Goal: Information Seeking & Learning: Check status

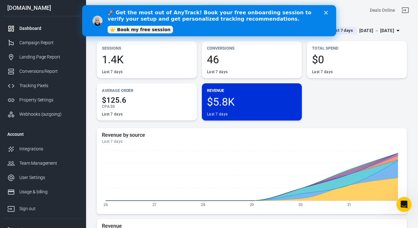
click at [326, 12] on polygon "Close" at bounding box center [326, 13] width 4 height 4
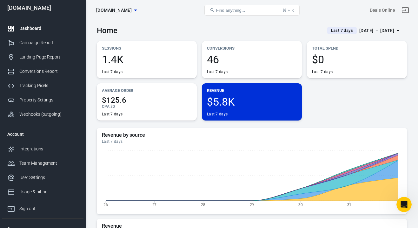
click at [380, 30] on div "[DATE] － [DATE]" at bounding box center [377, 31] width 35 height 8
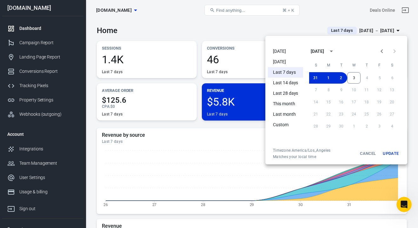
click at [287, 52] on li "Today" at bounding box center [285, 51] width 35 height 10
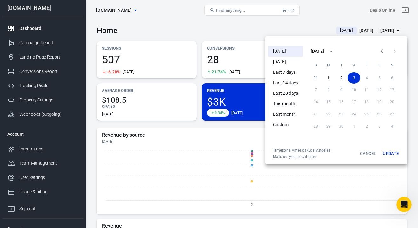
click at [94, 104] on div at bounding box center [209, 114] width 418 height 228
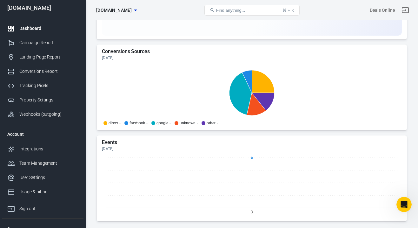
scroll to position [683, 0]
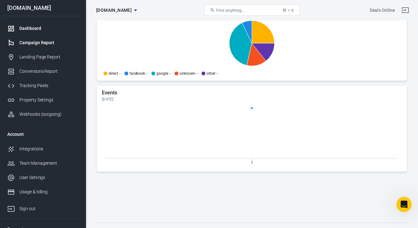
click at [39, 41] on div "Campaign Report" at bounding box center [48, 42] width 59 height 7
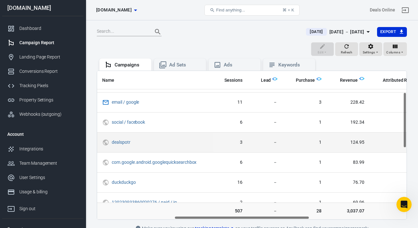
scroll to position [57, 177]
drag, startPoint x: 133, startPoint y: 142, endPoint x: 113, endPoint y: 142, distance: 20.3
click at [113, 142] on span "dealspotr" at bounding box center [155, 142] width 87 height 6
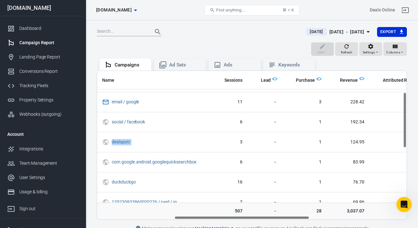
copy span "dealspotr"
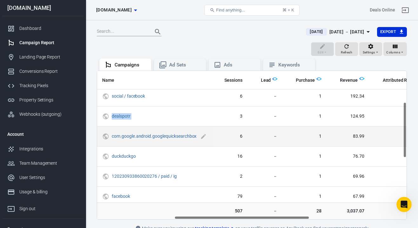
scroll to position [84, 177]
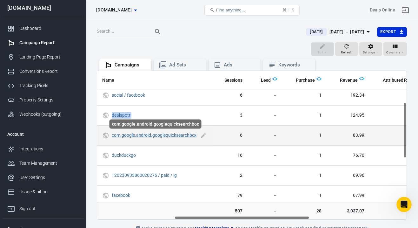
click at [181, 137] on link "com.google.android.googlequicksearchbox" at bounding box center [154, 134] width 85 height 5
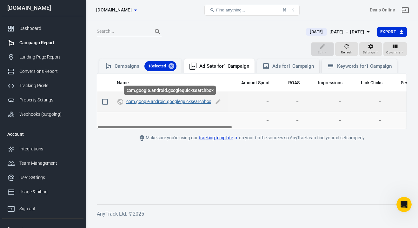
click at [206, 103] on link "com.google.android.googlequicksearchbox" at bounding box center [168, 101] width 85 height 5
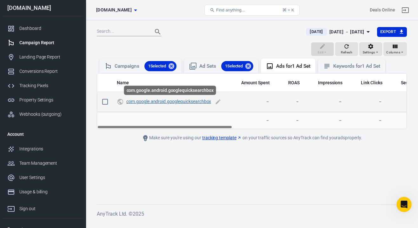
click at [204, 101] on link "com.google.android.googlequicksearchbox" at bounding box center [168, 101] width 85 height 5
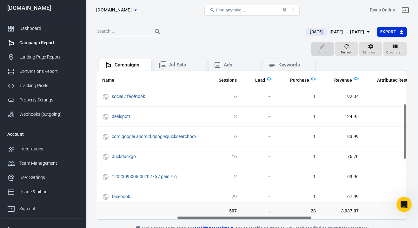
scroll to position [102, 182]
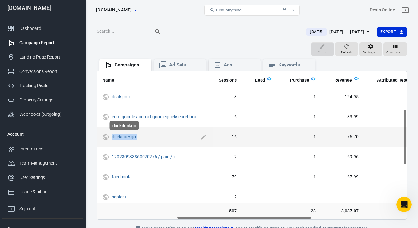
drag, startPoint x: 140, startPoint y: 137, endPoint x: 113, endPoint y: 136, distance: 27.6
click at [113, 136] on span "duckduckgo" at bounding box center [155, 137] width 87 height 6
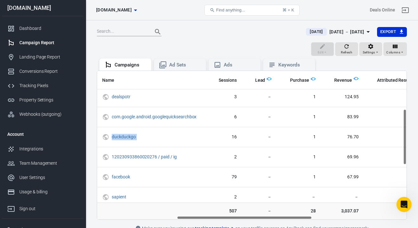
copy span "duckduckgo"
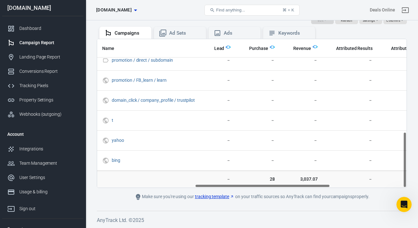
scroll to position [159, 223]
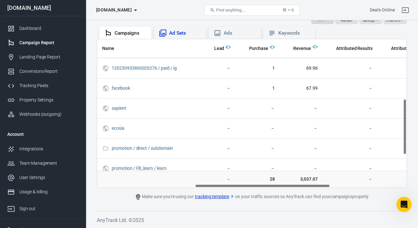
click at [181, 35] on div "Ad Sets" at bounding box center [185, 33] width 32 height 7
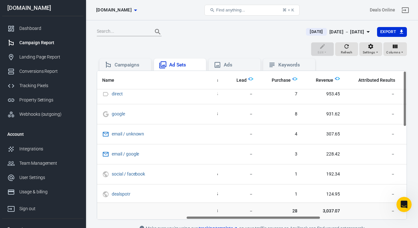
scroll to position [0, 205]
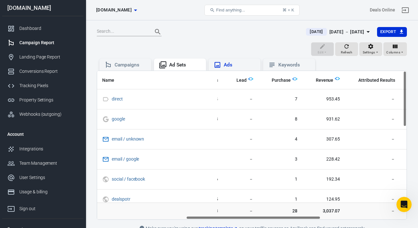
click at [235, 61] on div "Ads" at bounding box center [235, 65] width 42 height 8
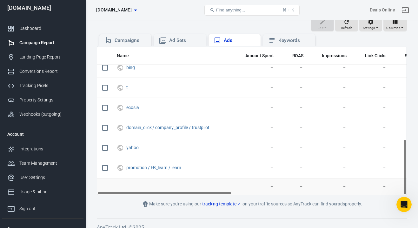
scroll to position [32, 0]
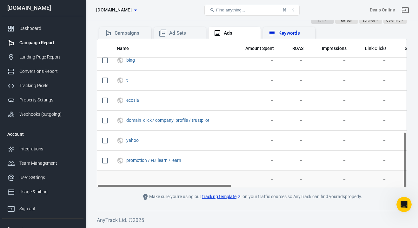
click at [285, 37] on div "Keywords" at bounding box center [289, 33] width 52 height 12
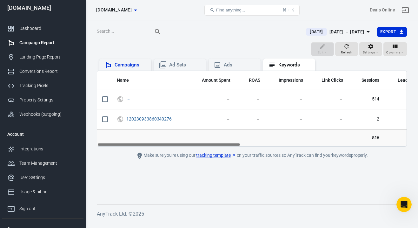
click at [130, 64] on div "Campaigns" at bounding box center [131, 65] width 32 height 7
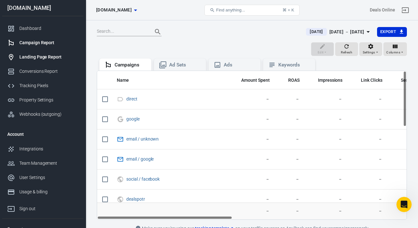
click at [48, 57] on div "Landing Page Report" at bounding box center [48, 57] width 59 height 7
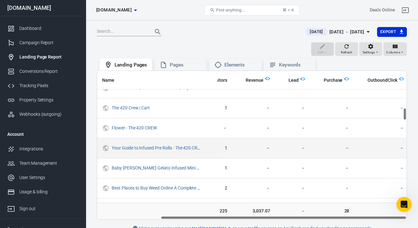
scroll to position [431, 0]
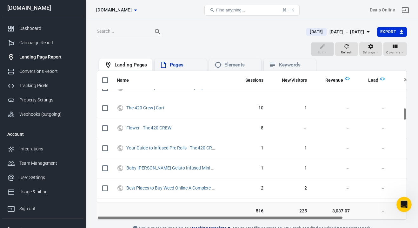
click at [185, 69] on div "Pages" at bounding box center [181, 64] width 52 height 12
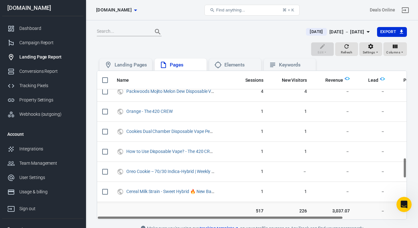
scroll to position [927, 0]
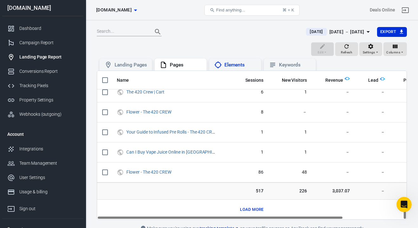
click at [240, 64] on div "Elements" at bounding box center [241, 65] width 32 height 7
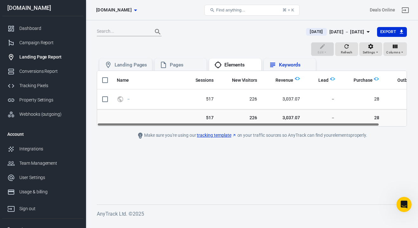
click at [287, 63] on div "Keywords" at bounding box center [295, 65] width 32 height 7
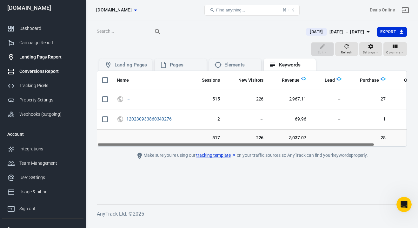
click at [51, 74] on div "Conversions Report" at bounding box center [48, 71] width 59 height 7
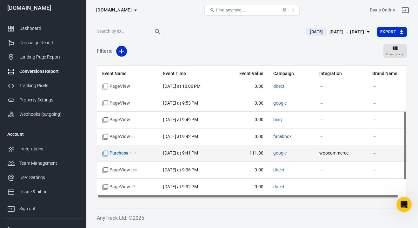
scroll to position [87, 8]
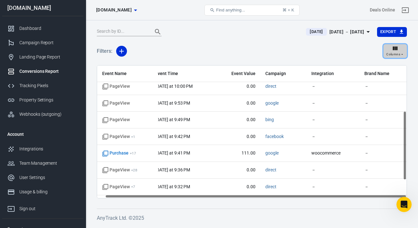
click at [386, 45] on button "Columns" at bounding box center [396, 51] width 24 height 14
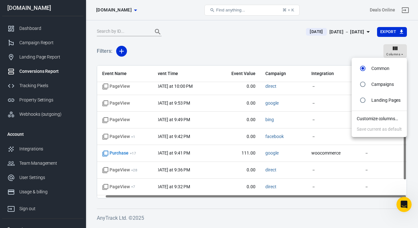
click at [377, 89] on li "Campaigns" at bounding box center [379, 84] width 55 height 16
radio input "false"
radio input "true"
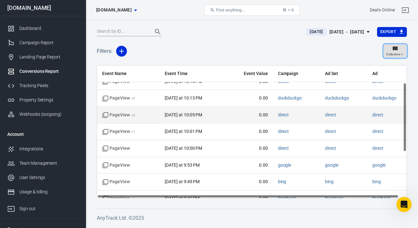
scroll to position [63, 0]
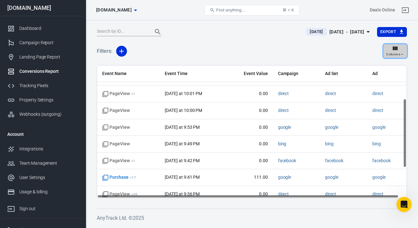
click at [398, 55] on span "Columns" at bounding box center [393, 54] width 14 height 6
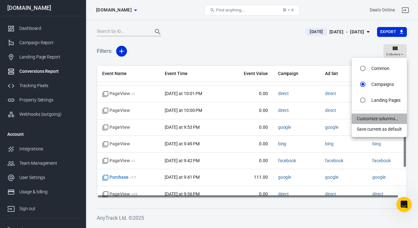
click at [375, 120] on li "Customize columns…" at bounding box center [379, 118] width 55 height 10
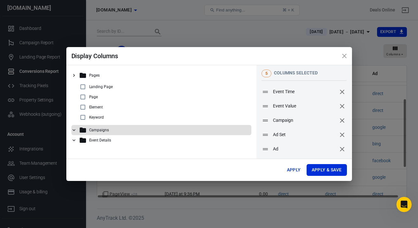
click at [76, 130] on icon at bounding box center [74, 130] width 6 height 6
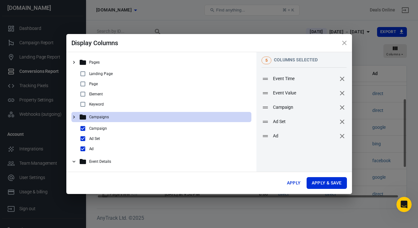
click at [75, 117] on icon at bounding box center [74, 117] width 6 height 6
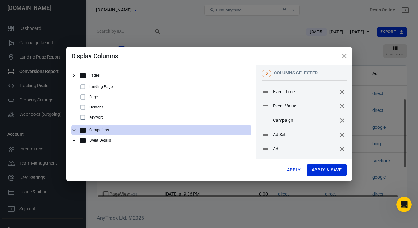
click at [74, 138] on icon at bounding box center [74, 140] width 6 height 6
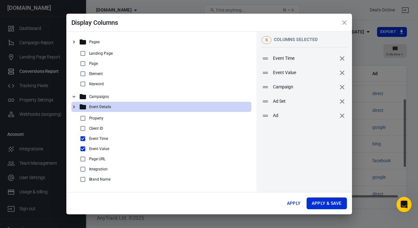
click at [74, 105] on icon at bounding box center [74, 107] width 6 height 6
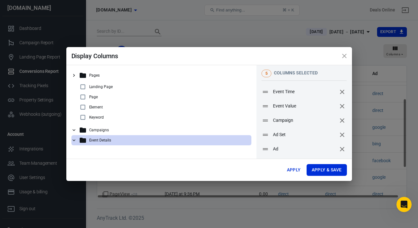
click at [83, 116] on input "checkbox" at bounding box center [83, 117] width 8 height 8
checkbox input "true"
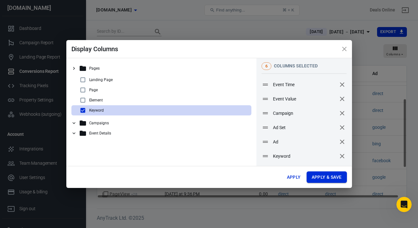
click at [316, 176] on button "Apply & Save" at bounding box center [327, 177] width 40 height 12
radio input "false"
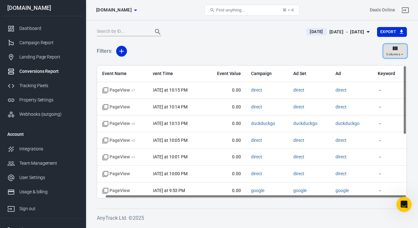
scroll to position [121, 8]
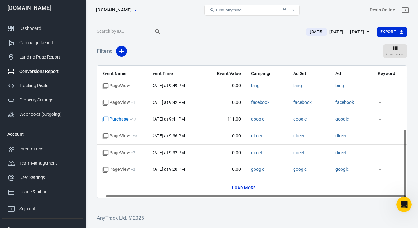
click at [248, 191] on button "Load more" at bounding box center [244, 188] width 27 height 10
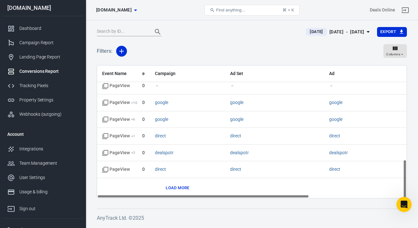
scroll to position [322, 0]
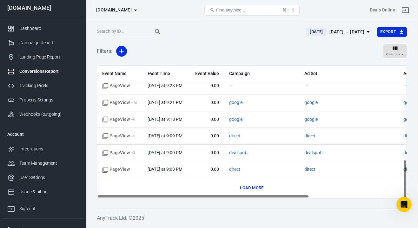
click at [252, 187] on button "Load more" at bounding box center [252, 188] width 27 height 10
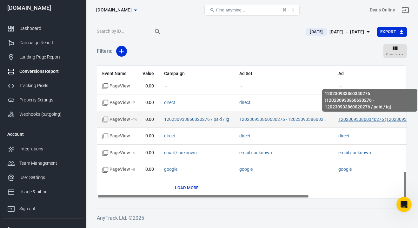
scroll to position [522, 0]
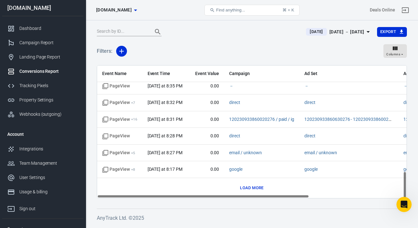
click at [252, 188] on button "Load more" at bounding box center [252, 188] width 27 height 10
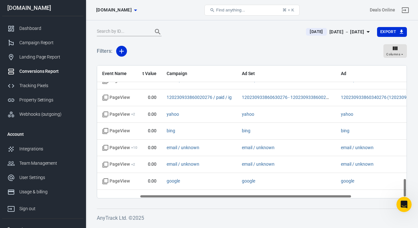
scroll to position [790, 63]
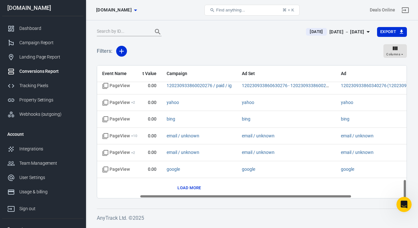
click at [199, 188] on button "Load more" at bounding box center [189, 188] width 27 height 10
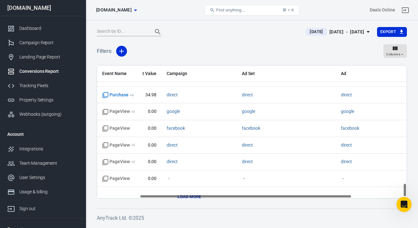
scroll to position [1123, 63]
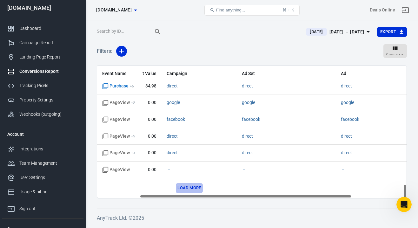
click at [198, 186] on button "Load more" at bounding box center [189, 188] width 27 height 10
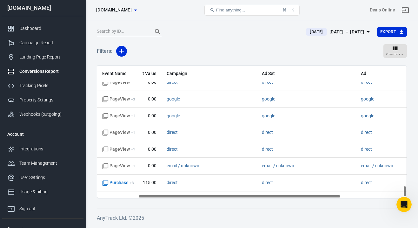
scroll to position [1408, 63]
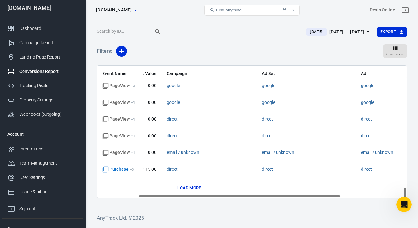
click at [184, 188] on button "Load more" at bounding box center [189, 188] width 27 height 10
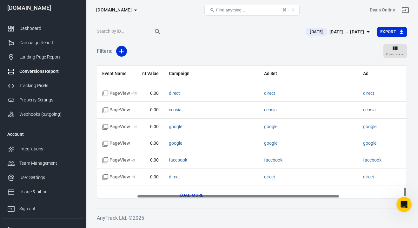
scroll to position [1624, 60]
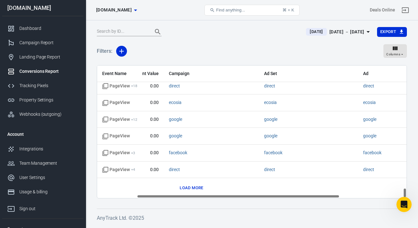
click at [197, 187] on button "Load more" at bounding box center [191, 188] width 27 height 10
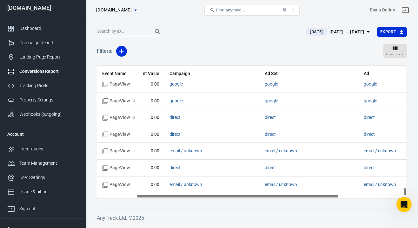
scroll to position [1959, 60]
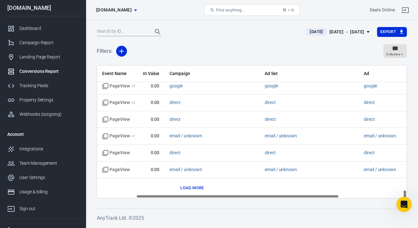
click at [201, 189] on button "Load more" at bounding box center [192, 188] width 27 height 10
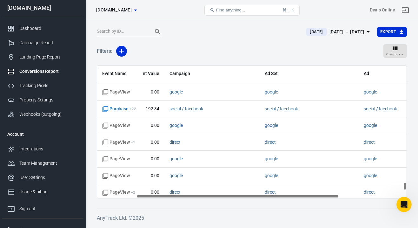
scroll to position [2088, 60]
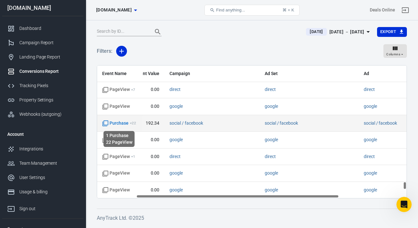
click at [123, 122] on span "Purchase + 22" at bounding box center [119, 123] width 34 height 6
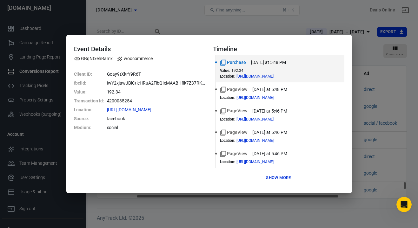
click at [278, 180] on button "Show more" at bounding box center [279, 178] width 28 height 10
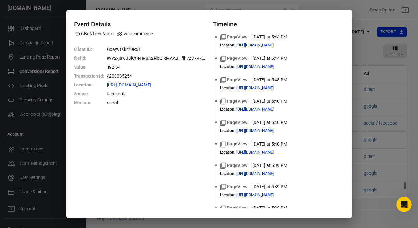
scroll to position [0, 0]
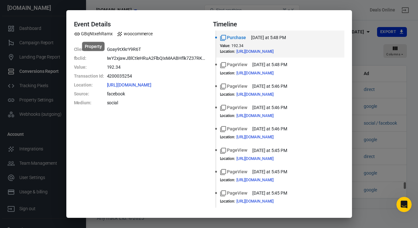
click at [91, 36] on span "GBqNtxehRamx" at bounding box center [93, 33] width 39 height 7
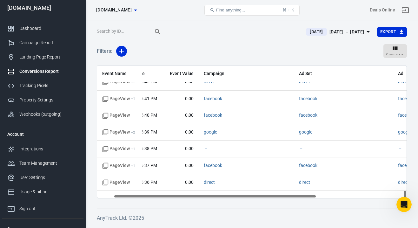
scroll to position [2242, 25]
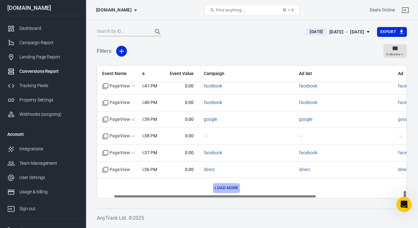
click at [225, 186] on button "Load more" at bounding box center [226, 188] width 27 height 10
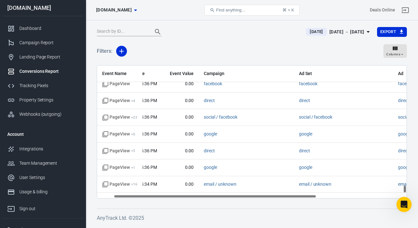
scroll to position [2443, 25]
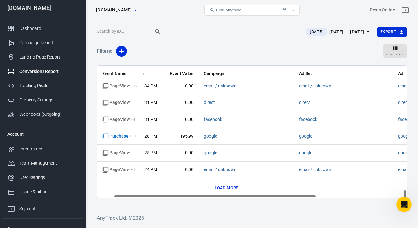
click at [232, 185] on button "Load more" at bounding box center [226, 188] width 27 height 10
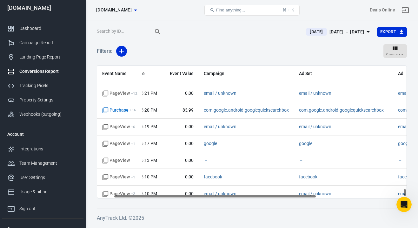
scroll to position [2643, 25]
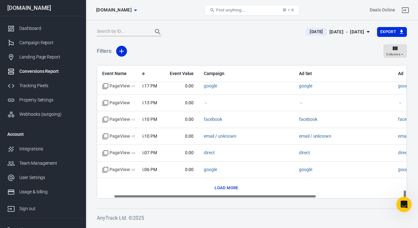
click at [233, 185] on button "Load more" at bounding box center [226, 188] width 27 height 10
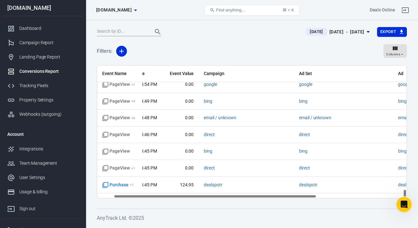
scroll to position [2944, 25]
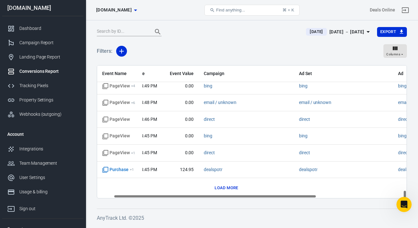
click at [225, 185] on button "Load more" at bounding box center [226, 188] width 27 height 10
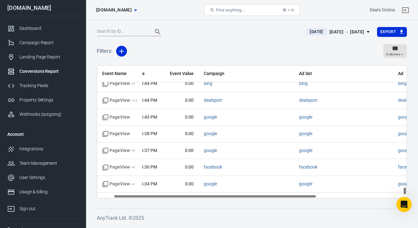
scroll to position [3211, 25]
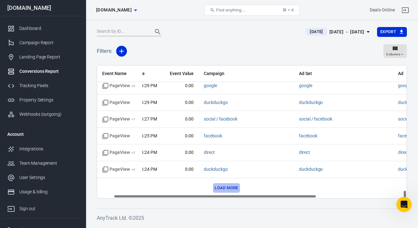
click at [229, 187] on button "Load more" at bounding box center [226, 188] width 27 height 10
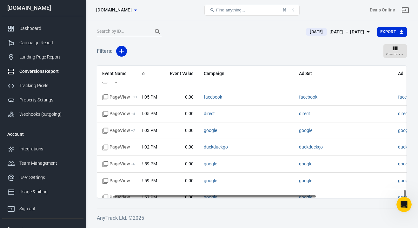
scroll to position [3495, 25]
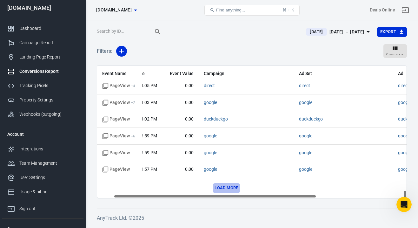
click at [229, 187] on button "Load more" at bounding box center [226, 188] width 27 height 10
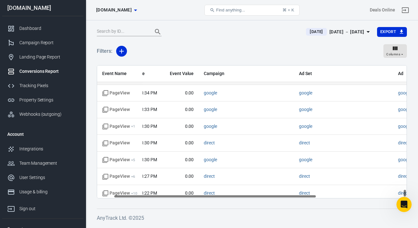
scroll to position [3746, 25]
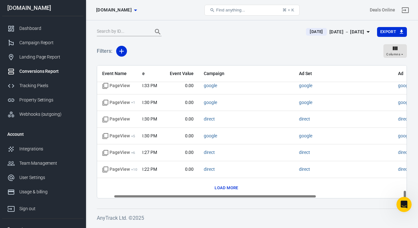
click at [228, 185] on button "Load more" at bounding box center [226, 188] width 27 height 10
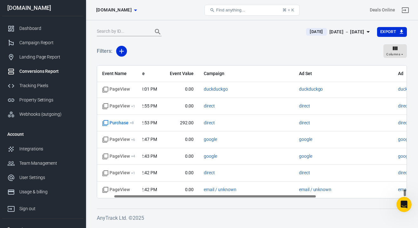
scroll to position [4013, 25]
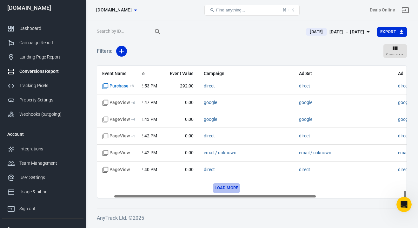
click at [231, 190] on button "Load more" at bounding box center [226, 188] width 27 height 10
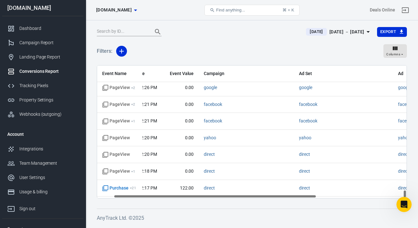
scroll to position [4308, 25]
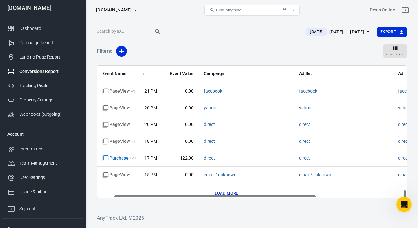
click at [231, 190] on button "Load more" at bounding box center [226, 193] width 27 height 10
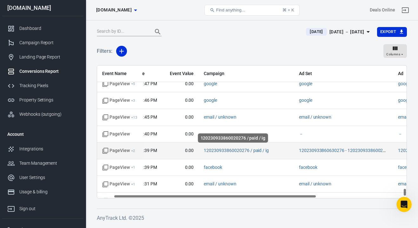
scroll to position [4648, 25]
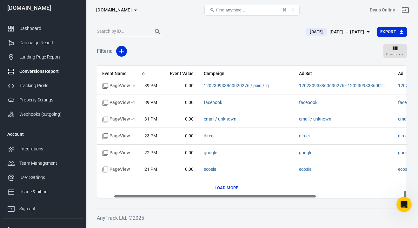
click at [230, 187] on button "Load more" at bounding box center [226, 188] width 27 height 10
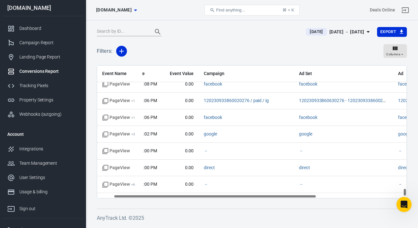
scroll to position [4982, 25]
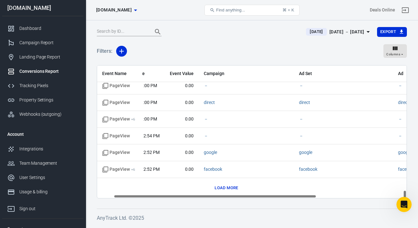
click at [230, 187] on button "Load more" at bounding box center [226, 188] width 27 height 10
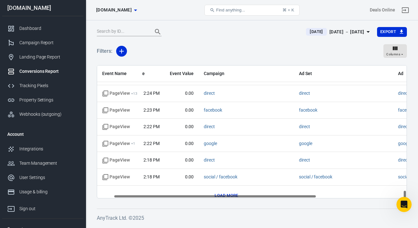
scroll to position [5232, 25]
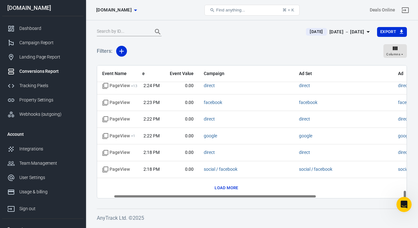
click at [233, 186] on button "Load more" at bounding box center [226, 188] width 27 height 10
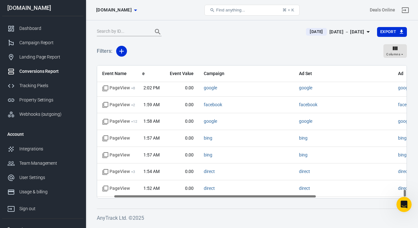
scroll to position [5500, 25]
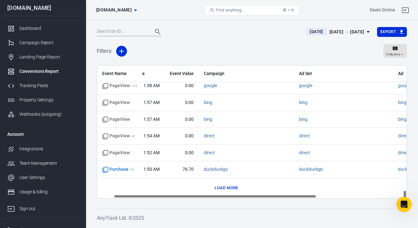
click at [233, 186] on button "Load more" at bounding box center [226, 188] width 27 height 10
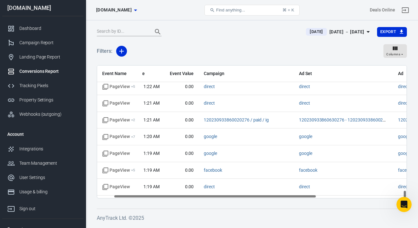
scroll to position [5800, 25]
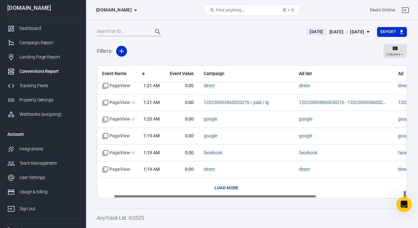
click at [229, 184] on button "Load more" at bounding box center [226, 188] width 27 height 10
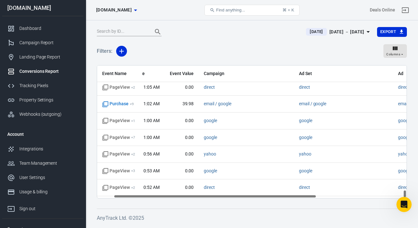
scroll to position [6118, 25]
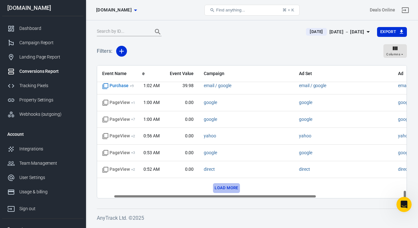
click at [229, 184] on button "Load more" at bounding box center [226, 188] width 27 height 10
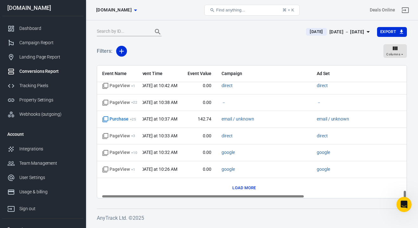
scroll to position [6301, 7]
click at [241, 185] on button "Load more" at bounding box center [245, 188] width 27 height 10
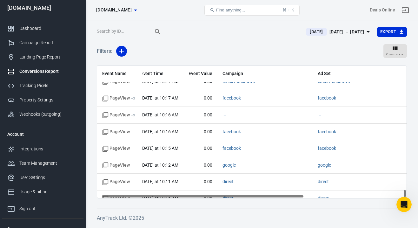
scroll to position [6585, 7]
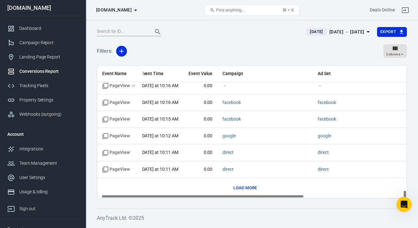
click at [241, 186] on button "Load more" at bounding box center [245, 188] width 27 height 10
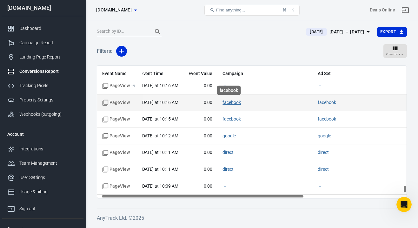
click at [232, 100] on link "facebook" at bounding box center [232, 102] width 18 height 5
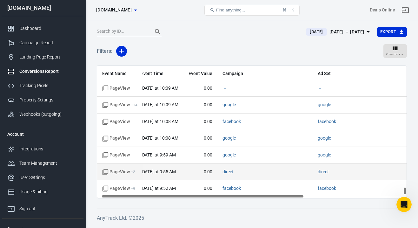
scroll to position [6743, 7]
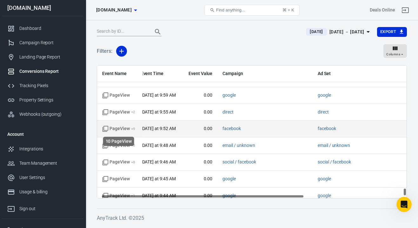
click at [127, 129] on span "PageView + 9" at bounding box center [118, 128] width 33 height 6
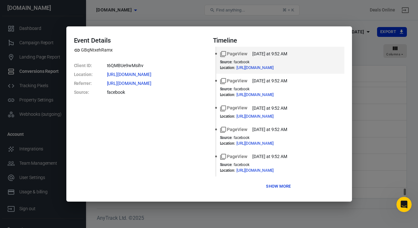
click at [281, 185] on button "Show more" at bounding box center [279, 186] width 28 height 10
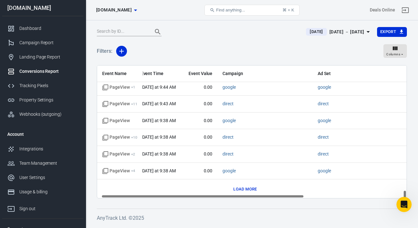
scroll to position [6852, 7]
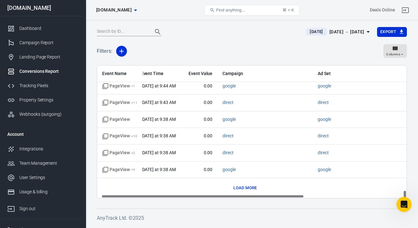
click at [248, 187] on button "Load more" at bounding box center [245, 188] width 27 height 10
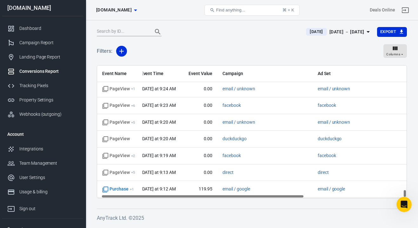
scroll to position [7070, 7]
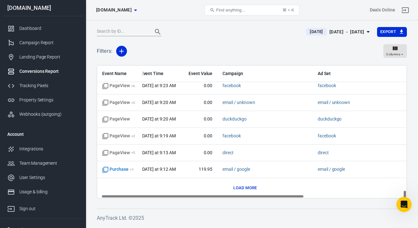
click at [245, 189] on button "Load more" at bounding box center [245, 188] width 27 height 10
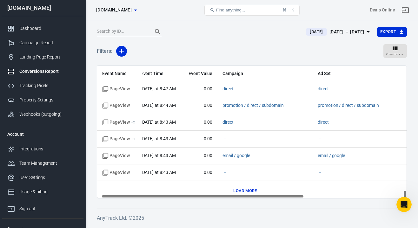
scroll to position [7387, 7]
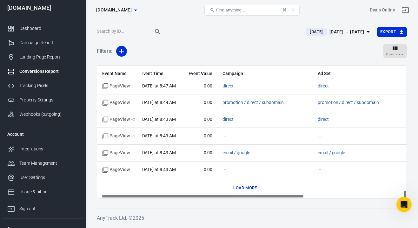
click at [244, 187] on button "Load more" at bounding box center [245, 188] width 27 height 10
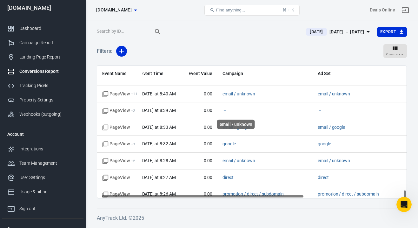
scroll to position [7604, 7]
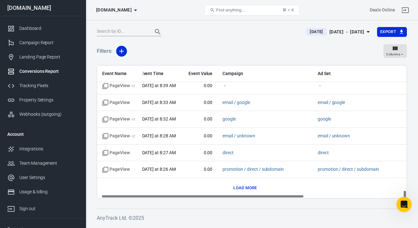
click at [242, 185] on button "Load more" at bounding box center [245, 188] width 27 height 10
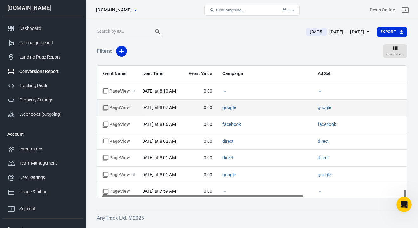
scroll to position [7905, 7]
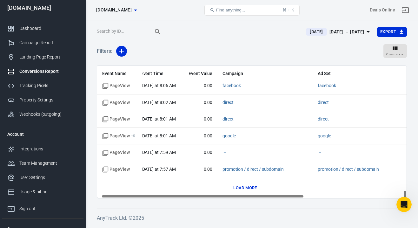
click at [251, 187] on button "Load more" at bounding box center [245, 188] width 27 height 10
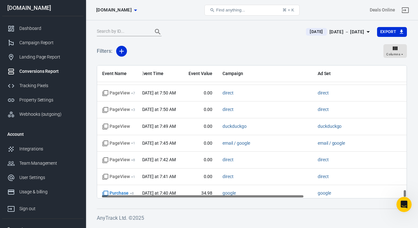
scroll to position [8105, 7]
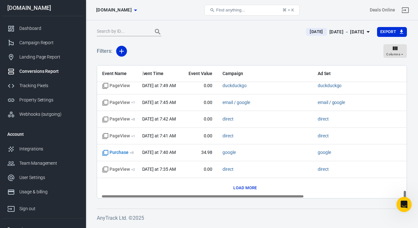
click at [247, 186] on button "Load more" at bounding box center [245, 188] width 27 height 10
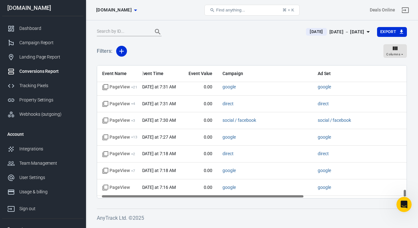
scroll to position [8289, 7]
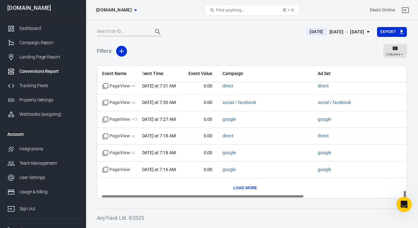
click at [246, 186] on button "Load more" at bounding box center [245, 188] width 27 height 10
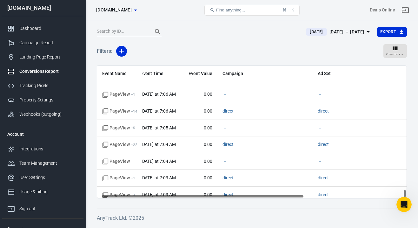
scroll to position [8523, 7]
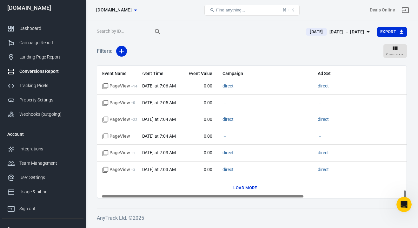
click at [242, 186] on button "Load more" at bounding box center [245, 188] width 27 height 10
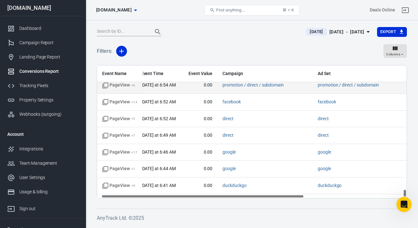
scroll to position [8626, 7]
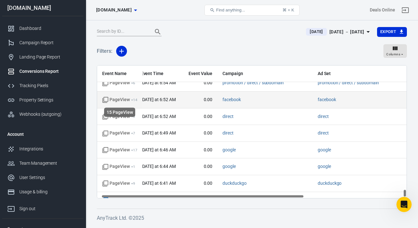
click at [121, 102] on span "PageView + 14" at bounding box center [119, 100] width 35 height 6
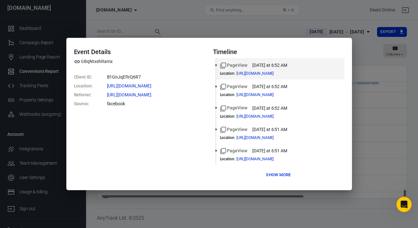
click at [272, 177] on button "Show more" at bounding box center [279, 175] width 28 height 10
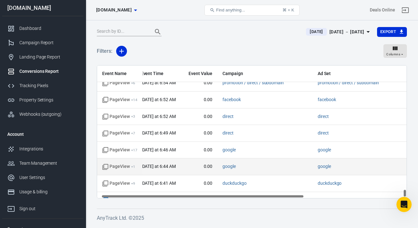
scroll to position [8673, 7]
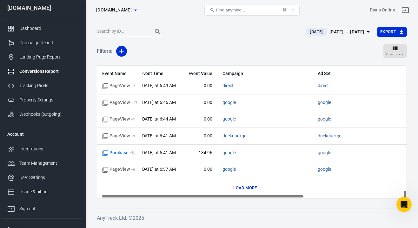
click at [252, 189] on button "Load more" at bounding box center [245, 188] width 27 height 10
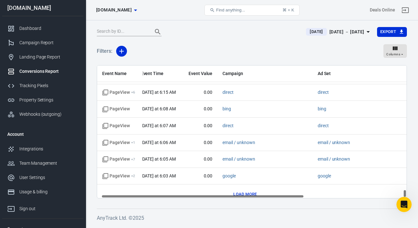
scroll to position [8857, 7]
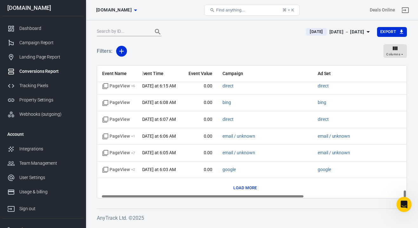
click at [249, 186] on button "Load more" at bounding box center [245, 188] width 27 height 10
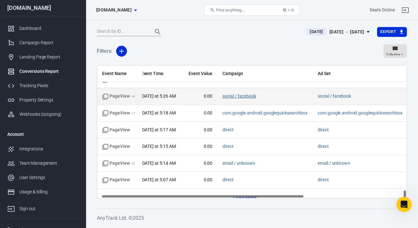
scroll to position [9157, 7]
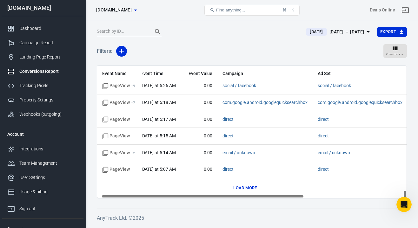
click at [246, 185] on button "Load more" at bounding box center [245, 188] width 27 height 10
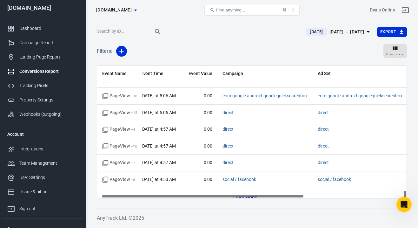
scroll to position [9258, 7]
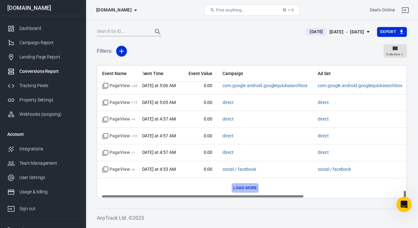
click at [246, 185] on button "Load more" at bounding box center [245, 188] width 27 height 10
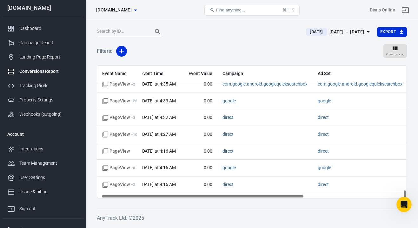
scroll to position [9391, 7]
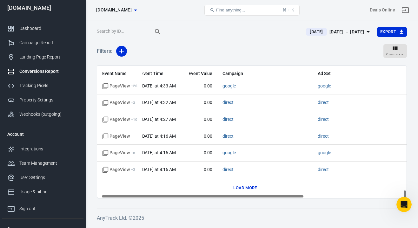
click at [246, 185] on button "Load more" at bounding box center [245, 188] width 27 height 10
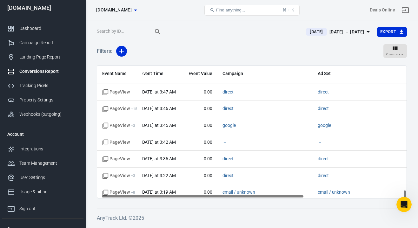
scroll to position [9592, 7]
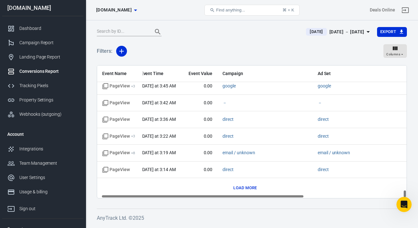
click at [246, 185] on button "Load more" at bounding box center [245, 188] width 27 height 10
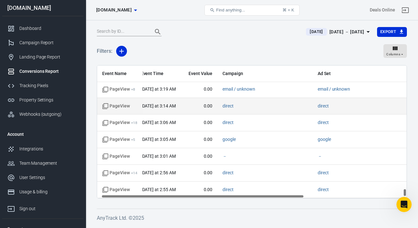
scroll to position [9792, 7]
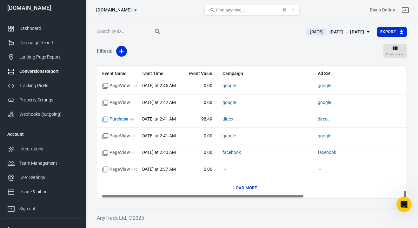
click at [245, 187] on button "Load more" at bounding box center [245, 188] width 27 height 10
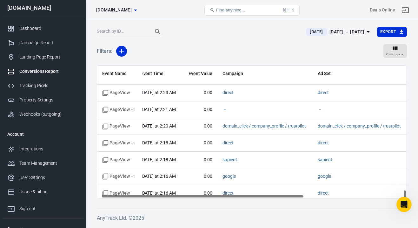
scroll to position [10009, 7]
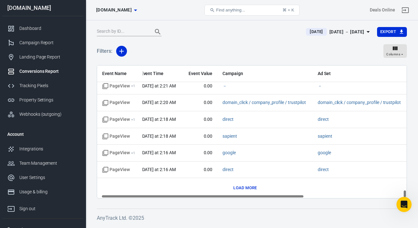
click at [248, 189] on button "Load more" at bounding box center [245, 188] width 27 height 10
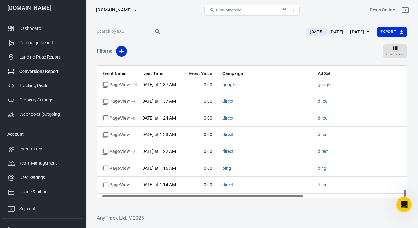
scroll to position [10327, 7]
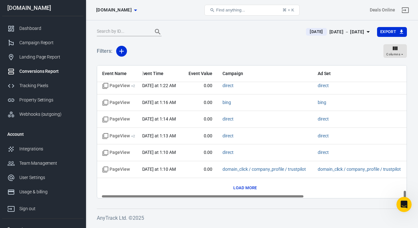
click at [245, 183] on button "Load more" at bounding box center [245, 188] width 27 height 10
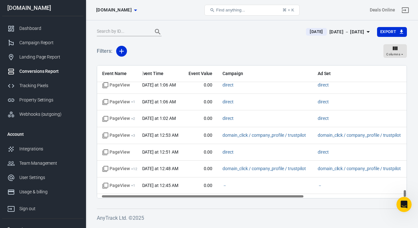
scroll to position [10490, 7]
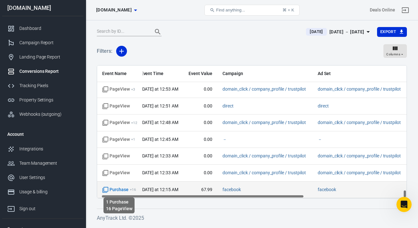
click at [121, 192] on span "Purchase + 16" at bounding box center [119, 189] width 34 height 6
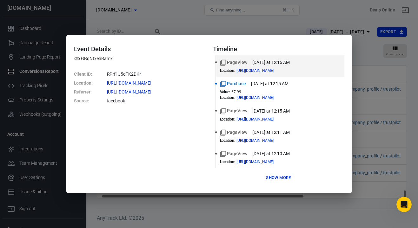
click at [270, 176] on button "Show more" at bounding box center [279, 178] width 28 height 10
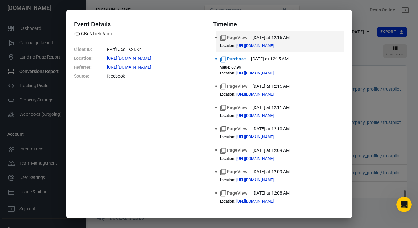
scroll to position [198, 0]
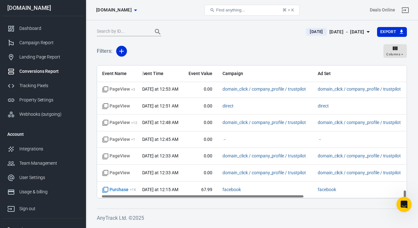
click at [330, 30] on div "[DATE] － [DATE]" at bounding box center [347, 32] width 35 height 8
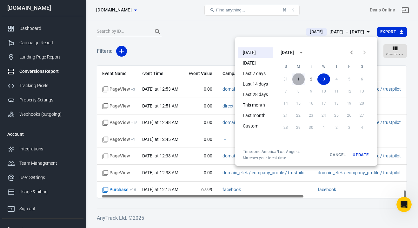
click at [300, 78] on button "1" at bounding box center [298, 78] width 13 height 11
click at [323, 80] on button "3" at bounding box center [324, 78] width 13 height 11
click at [360, 156] on button "Update" at bounding box center [361, 154] width 20 height 11
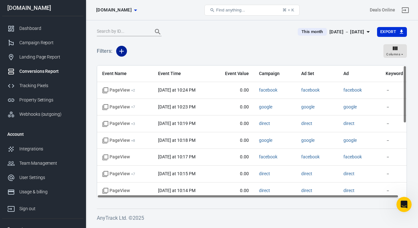
click at [125, 51] on icon "button" at bounding box center [122, 51] width 8 height 8
click at [133, 63] on li "Event Name" at bounding box center [137, 64] width 43 height 11
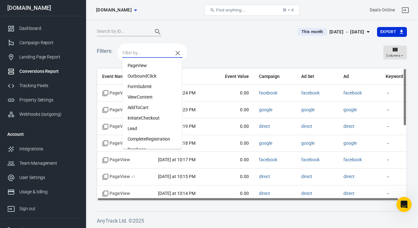
click at [151, 52] on input "text" at bounding box center [146, 53] width 47 height 8
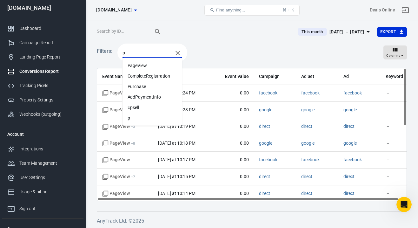
type input "pu"
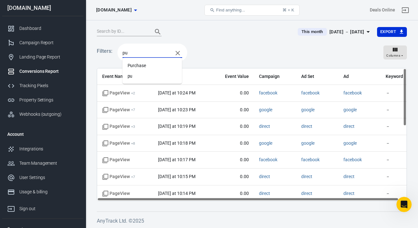
click at [146, 64] on li "Purchase" at bounding box center [153, 65] width 60 height 10
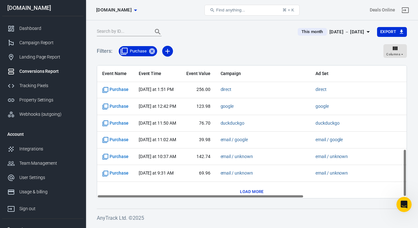
scroll to position [238, 0]
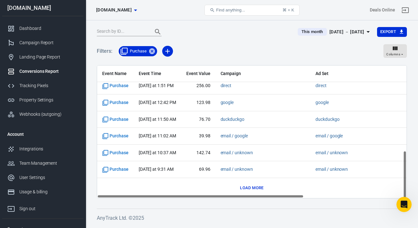
click at [244, 188] on button "Load more" at bounding box center [252, 188] width 27 height 10
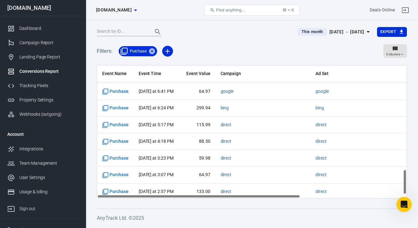
scroll to position [572, 0]
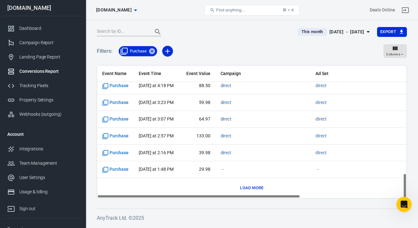
click at [246, 185] on button "Load more" at bounding box center [252, 188] width 27 height 10
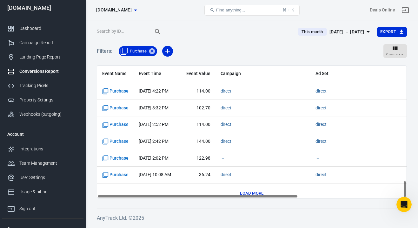
scroll to position [906, 0]
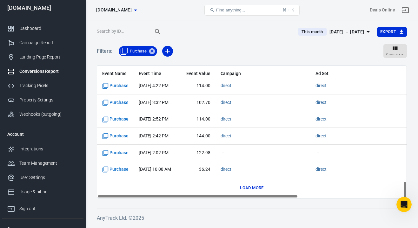
click at [250, 186] on button "Load more" at bounding box center [252, 188] width 27 height 10
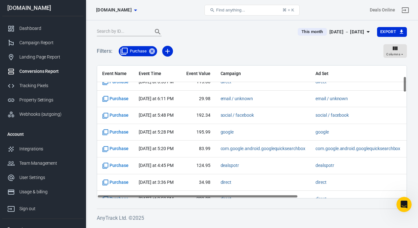
scroll to position [88, 0]
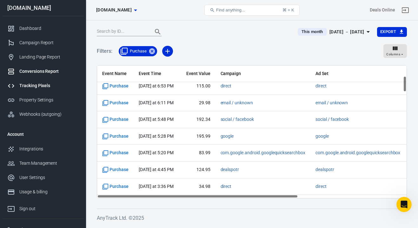
click at [51, 84] on div "Tracking Pixels" at bounding box center [48, 85] width 59 height 7
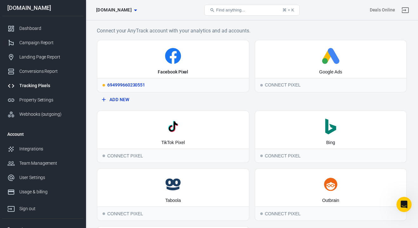
click at [144, 87] on div "694999660230551" at bounding box center [172, 85] width 151 height 14
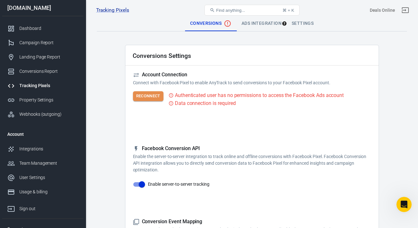
click at [155, 98] on button "Reconnect" at bounding box center [148, 96] width 30 height 10
click at [156, 96] on button "Reconnect" at bounding box center [148, 96] width 30 height 10
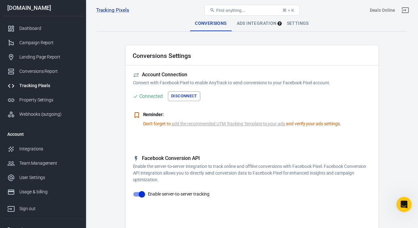
click at [227, 127] on link "add the recommended UTM Tracking Template to your ads" at bounding box center [228, 123] width 113 height 7
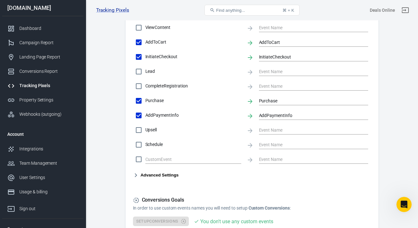
scroll to position [348, 0]
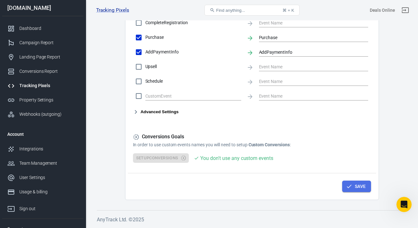
click at [357, 189] on button "Save" at bounding box center [356, 186] width 29 height 12
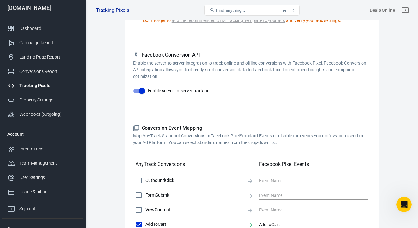
scroll to position [0, 0]
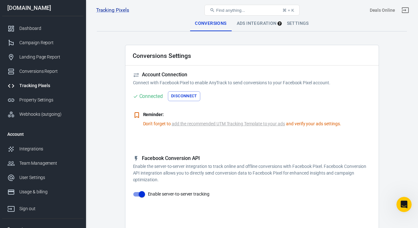
click at [256, 27] on div "Ads Integration" at bounding box center [257, 23] width 50 height 15
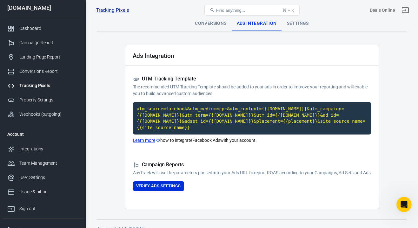
click at [210, 25] on div "Conversions" at bounding box center [211, 23] width 42 height 15
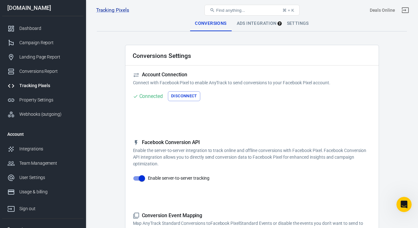
click at [251, 26] on div "Ads Integration" at bounding box center [257, 23] width 50 height 15
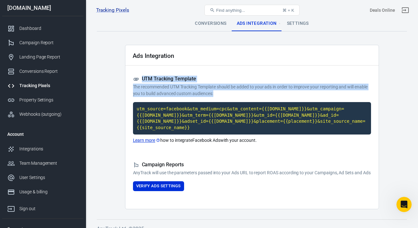
drag, startPoint x: 220, startPoint y: 95, endPoint x: 142, endPoint y: 80, distance: 79.4
click at [142, 80] on div "UTM Tracking Template The recommended UTM Tracking Template should be added to …" at bounding box center [252, 86] width 238 height 21
copy div "UTM Tracking Template The recommended UTM Tracking Template should be added to …"
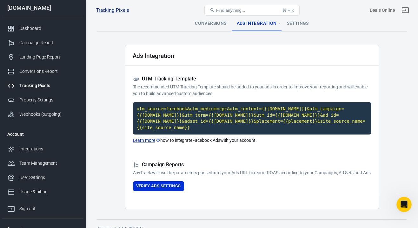
click at [304, 28] on div "Settings" at bounding box center [298, 23] width 32 height 15
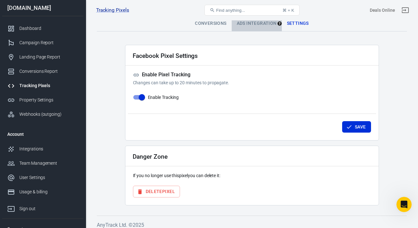
click at [259, 24] on div "Ads Integration" at bounding box center [257, 23] width 50 height 15
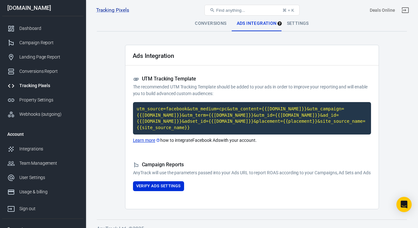
click at [152, 140] on link "Learn more" at bounding box center [147, 140] width 28 height 7
click at [52, 98] on div "Property Settings" at bounding box center [48, 100] width 59 height 7
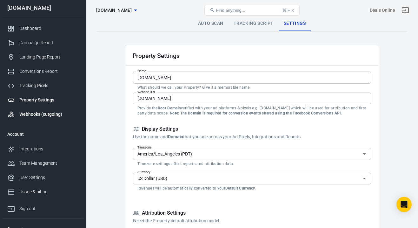
click at [60, 118] on link "Webhooks (outgoing)" at bounding box center [42, 114] width 81 height 14
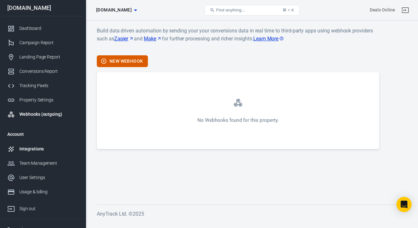
click at [44, 143] on link "Integrations" at bounding box center [42, 149] width 81 height 14
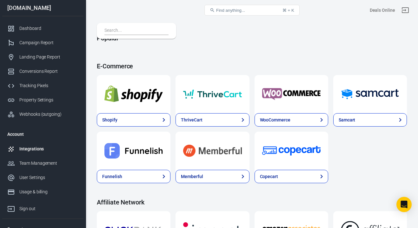
scroll to position [57, 0]
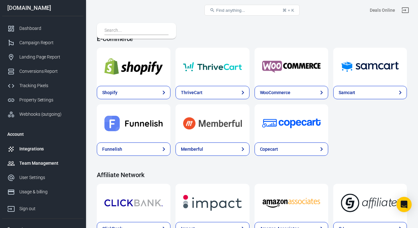
click at [46, 163] on div "Team Management" at bounding box center [48, 163] width 59 height 7
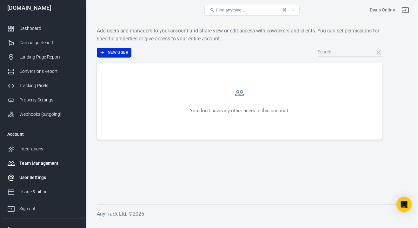
click at [38, 178] on div "User Settings" at bounding box center [48, 177] width 59 height 7
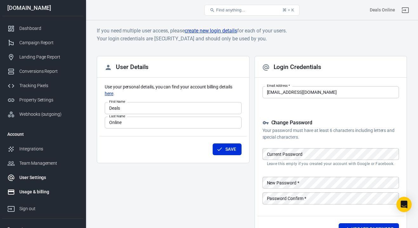
click at [44, 192] on div "Usage & billing" at bounding box center [48, 191] width 59 height 7
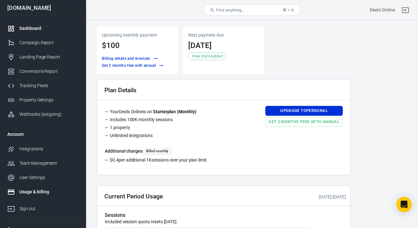
click at [36, 23] on link "Dashboard" at bounding box center [42, 28] width 81 height 14
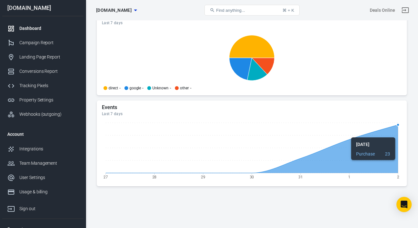
scroll to position [691, 0]
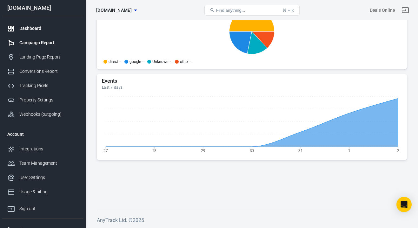
click at [42, 48] on link "Campaign Report" at bounding box center [42, 43] width 81 height 14
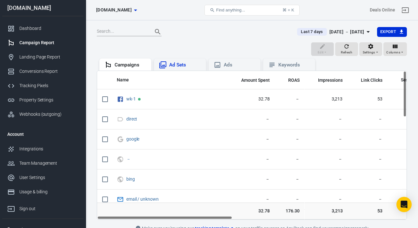
click at [185, 69] on div "Ad Sets" at bounding box center [180, 64] width 52 height 12
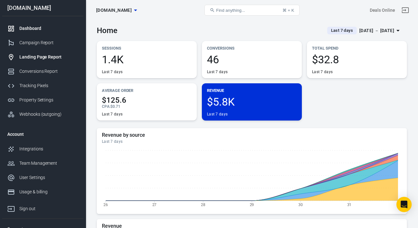
click at [60, 56] on div "Landing Page Report" at bounding box center [48, 57] width 59 height 7
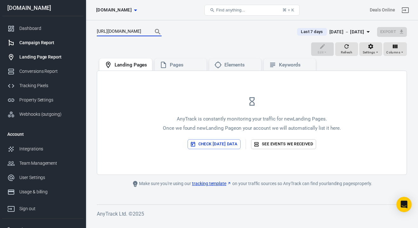
type input "[URL][DOMAIN_NAME]"
click at [52, 43] on div "Campaign Report" at bounding box center [48, 42] width 59 height 7
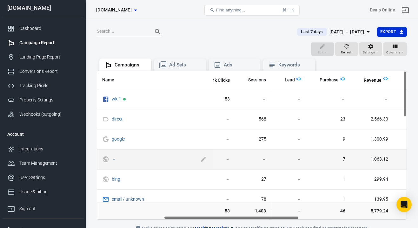
scroll to position [0, 154]
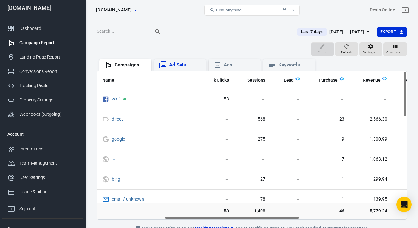
click at [172, 67] on div "Ad Sets" at bounding box center [185, 65] width 32 height 7
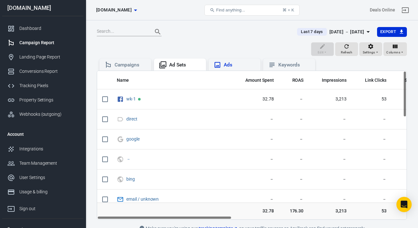
click at [231, 65] on div "Ads" at bounding box center [240, 65] width 32 height 7
click at [281, 65] on div "Keywords" at bounding box center [295, 65] width 32 height 7
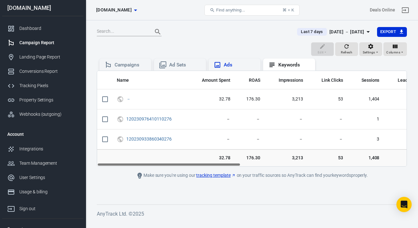
click at [228, 70] on div "Ads" at bounding box center [235, 64] width 52 height 12
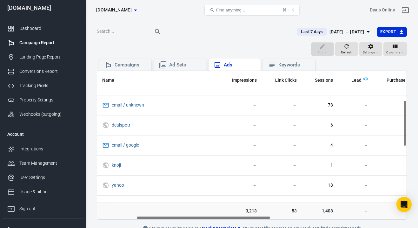
scroll to position [96, 90]
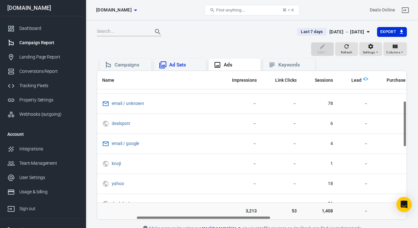
click at [194, 69] on div "Ad Sets" at bounding box center [180, 64] width 52 height 12
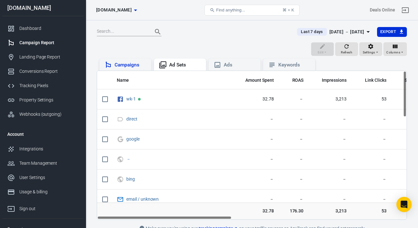
click at [138, 69] on div "Campaigns" at bounding box center [125, 64] width 52 height 12
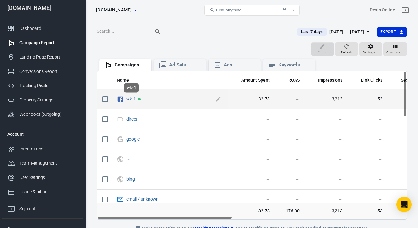
click at [132, 101] on link "wk-1" at bounding box center [131, 98] width 10 height 5
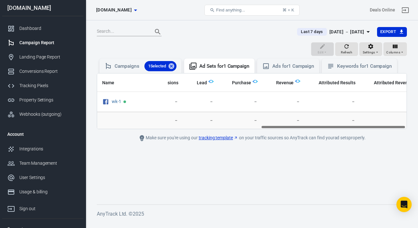
scroll to position [0, 352]
click at [51, 71] on div "Conversions Report" at bounding box center [48, 71] width 59 height 7
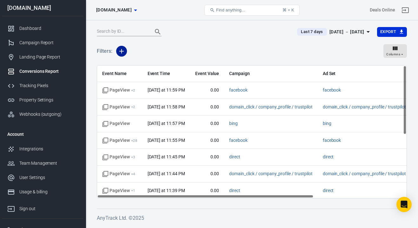
click at [124, 49] on icon "button" at bounding box center [122, 51] width 8 height 8
click at [149, 64] on li "Event Name" at bounding box center [137, 64] width 43 height 11
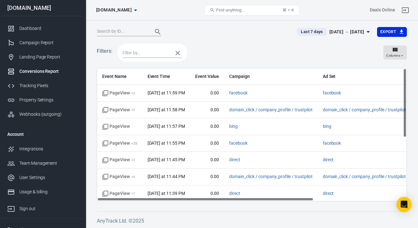
click at [145, 51] on input "text" at bounding box center [146, 53] width 47 height 8
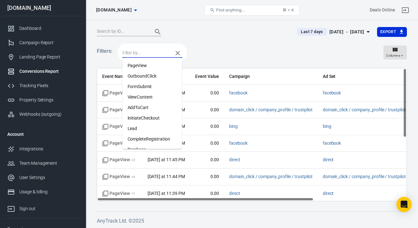
scroll to position [40, 0]
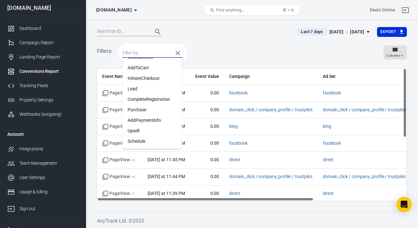
click at [156, 106] on li "Purchase" at bounding box center [153, 109] width 60 height 10
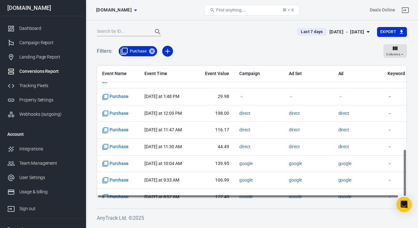
scroll to position [238, 0]
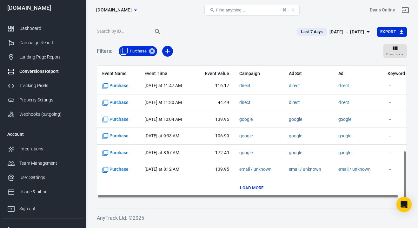
click at [247, 192] on div "Load more" at bounding box center [251, 188] width 299 height 10
click at [247, 184] on button "Load more" at bounding box center [252, 188] width 27 height 10
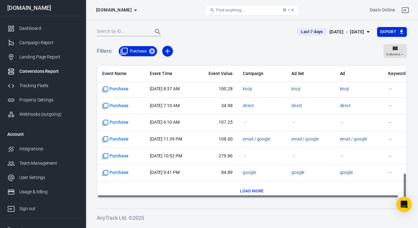
scroll to position [572, 0]
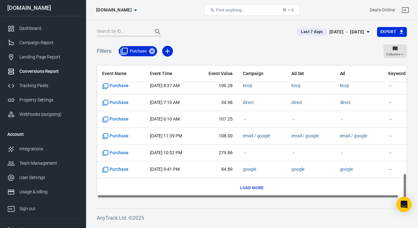
click at [250, 189] on button "Load more" at bounding box center [252, 188] width 27 height 10
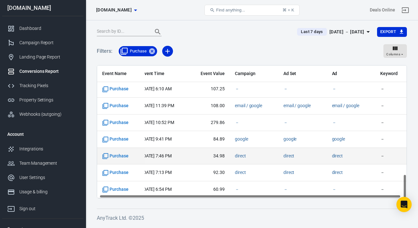
scroll to position [602, 0]
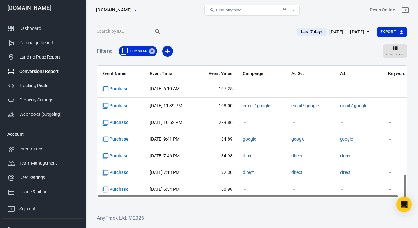
click at [362, 32] on div "[DATE] － [DATE]" at bounding box center [347, 32] width 35 height 8
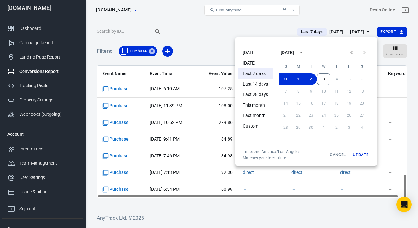
click at [260, 55] on li "[DATE]" at bounding box center [255, 52] width 35 height 10
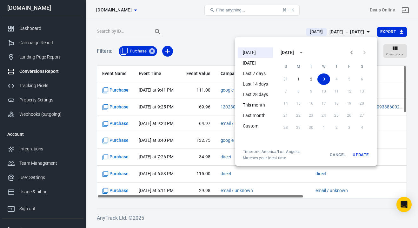
click at [216, 28] on div at bounding box center [209, 114] width 418 height 228
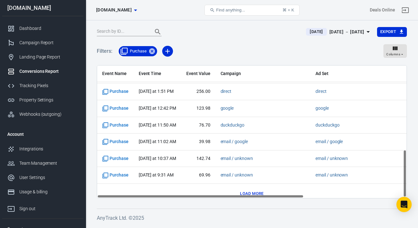
scroll to position [238, 0]
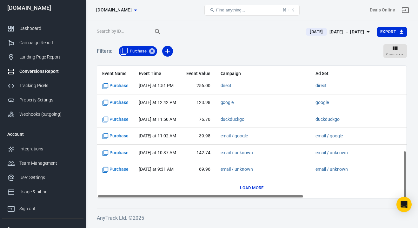
click at [257, 182] on div "Event Name Event Time Event Value Campaign Ad Set Ad Keyword Purchase [DATE] at…" at bounding box center [252, 12] width 310 height 371
click at [256, 188] on button "Load more" at bounding box center [252, 188] width 27 height 10
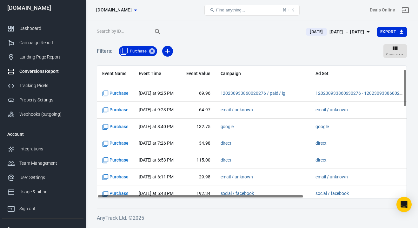
scroll to position [0, 0]
